Goal: Find specific page/section: Find specific page/section

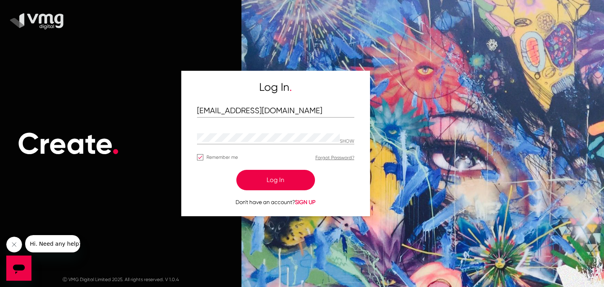
click at [262, 181] on button "Log In" at bounding box center [276, 180] width 79 height 20
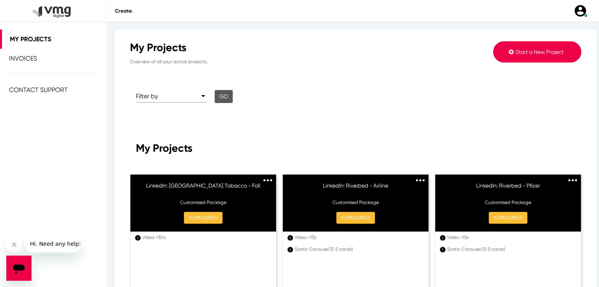
click at [36, 60] on span "Invoices" at bounding box center [23, 58] width 28 height 7
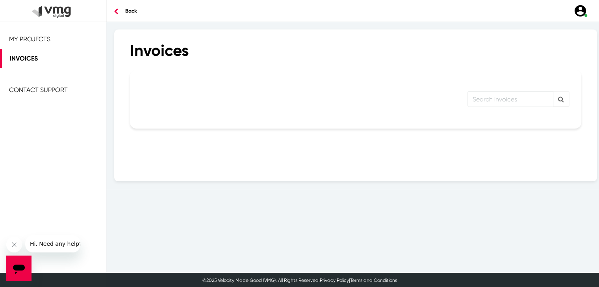
click at [578, 11] on img at bounding box center [580, 11] width 14 height 14
click at [579, 75] on span "My Dashboard" at bounding box center [577, 78] width 33 height 6
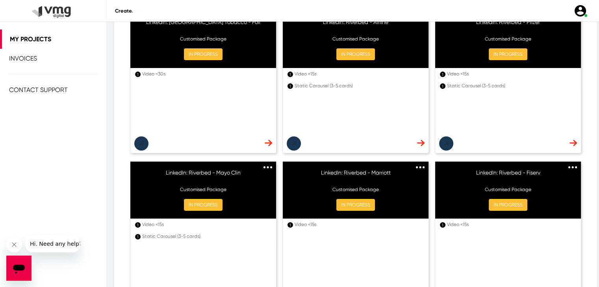
scroll to position [153, 0]
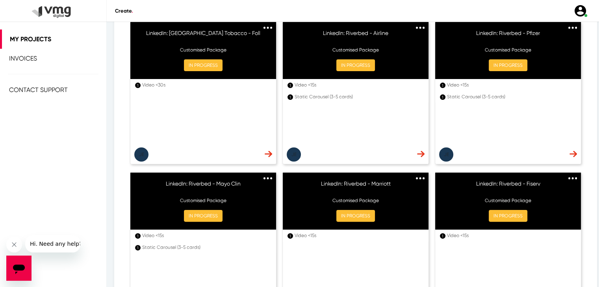
click at [21, 55] on span "Invoices" at bounding box center [23, 58] width 28 height 7
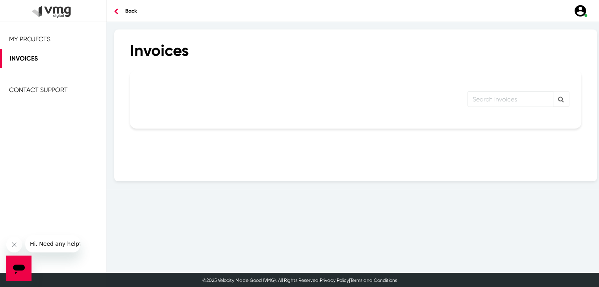
click at [41, 93] on link "Contact Support" at bounding box center [53, 89] width 106 height 19
